Goal: Task Accomplishment & Management: Manage account settings

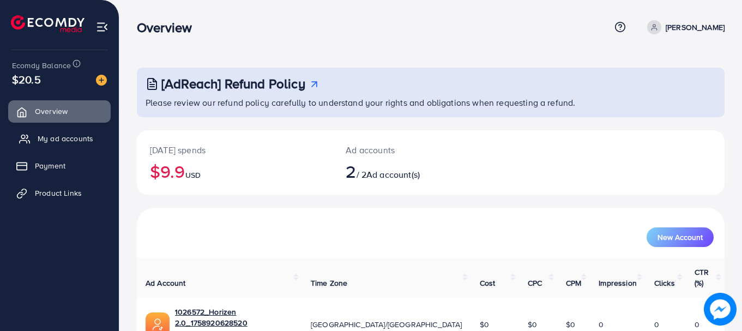
click at [73, 130] on link "My ad accounts" at bounding box center [59, 139] width 103 height 22
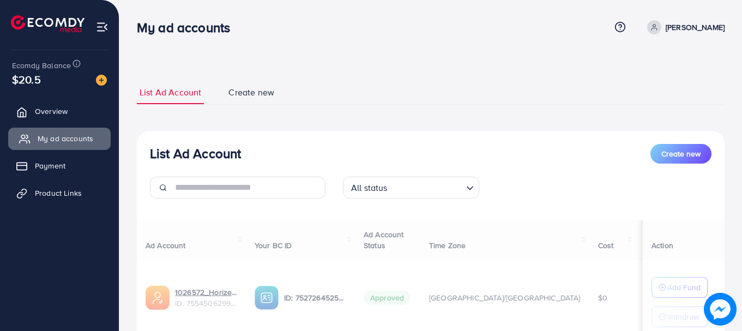
click at [67, 135] on span "My ad accounts" at bounding box center [66, 138] width 56 height 11
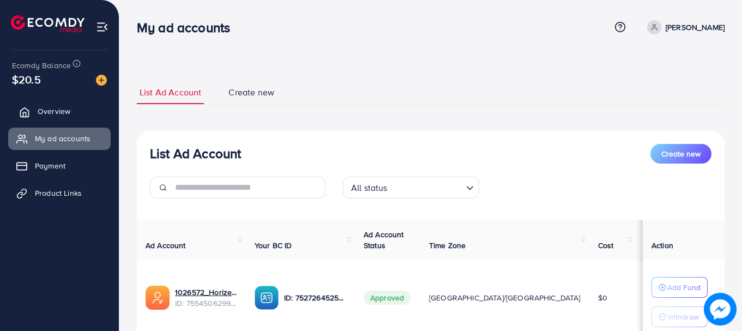
click at [39, 109] on span "Overview" at bounding box center [54, 111] width 33 height 11
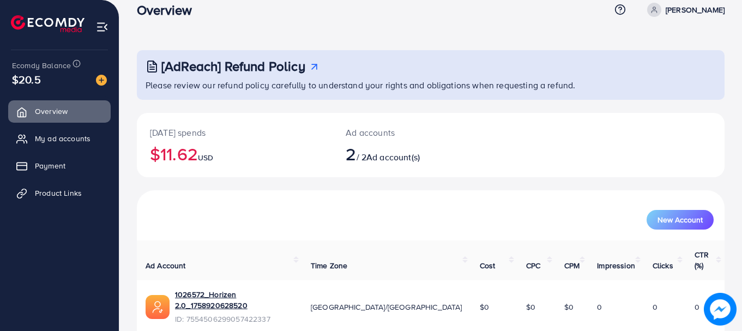
scroll to position [87, 0]
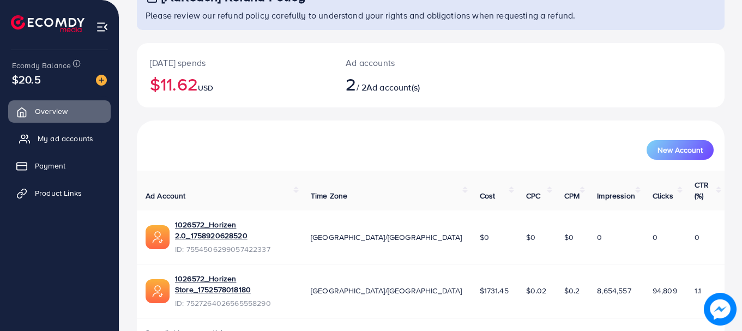
click at [48, 137] on span "My ad accounts" at bounding box center [66, 138] width 56 height 11
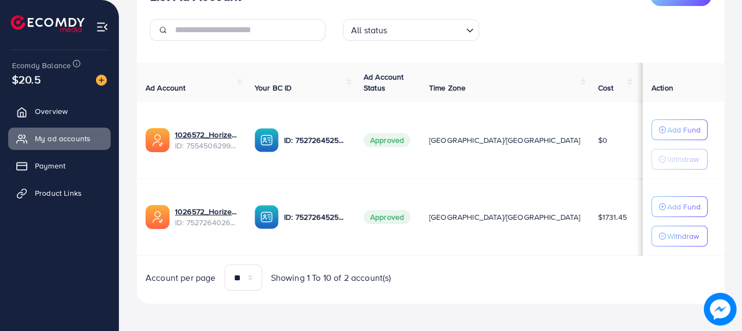
scroll to position [161, 0]
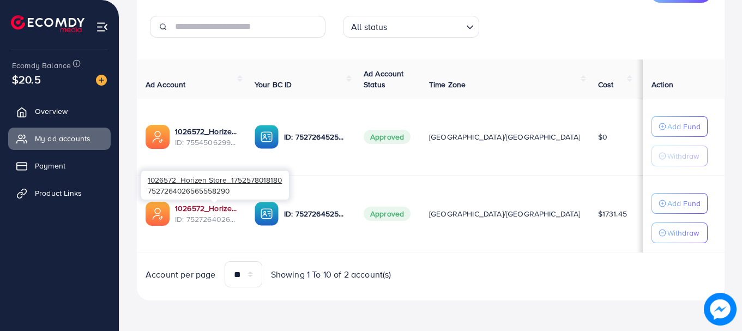
click at [237, 207] on link "1026572_Horizen Store_1752578018180" at bounding box center [206, 208] width 62 height 11
